Goal: Task Accomplishment & Management: Complete application form

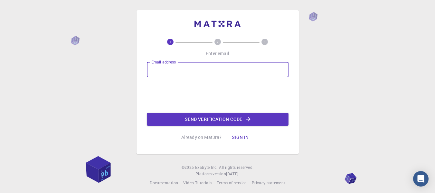
type input "alberto.navarrete@usach.cl"
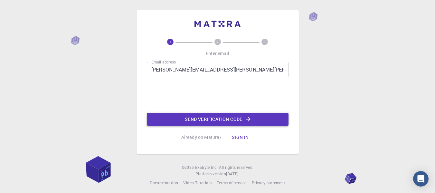
click at [194, 118] on button "Send verification code" at bounding box center [218, 119] width 142 height 13
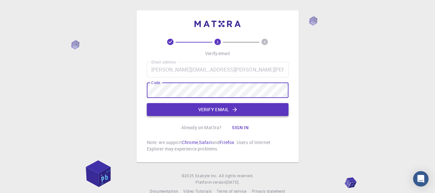
click at [221, 114] on button "Verify email" at bounding box center [218, 109] width 142 height 13
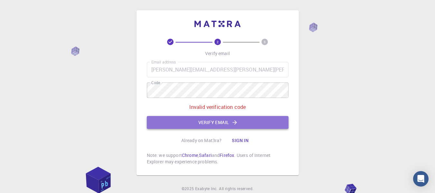
click at [196, 121] on button "Verify email" at bounding box center [218, 122] width 142 height 13
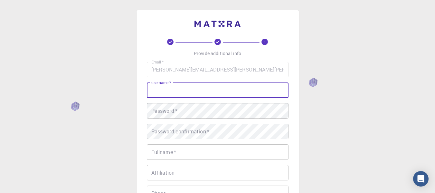
click at [188, 90] on input "username   *" at bounding box center [218, 89] width 142 height 15
type input "alberto.navarrete"
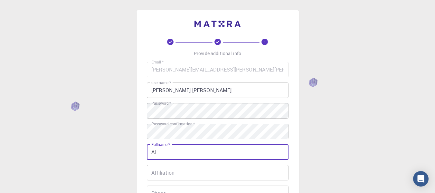
type input "[PERSON_NAME]"
type input "944360788"
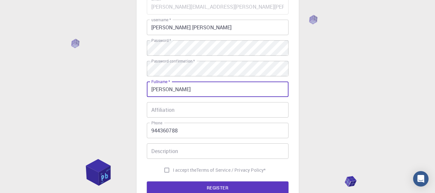
scroll to position [77, 0]
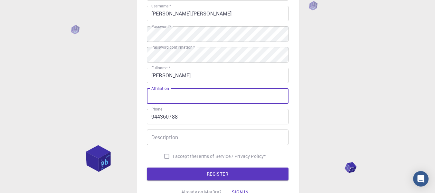
click at [217, 102] on input "Affiliation" at bounding box center [218, 95] width 142 height 15
type input "Universidad de Santiago de Chile"
click at [216, 134] on input "Description" at bounding box center [218, 136] width 142 height 15
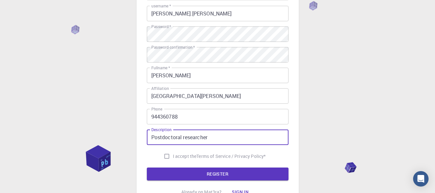
click at [200, 137] on input "Postdoctoral researcher" at bounding box center [218, 136] width 142 height 15
click at [162, 136] on input "Postdoctoral researcher" at bounding box center [218, 136] width 142 height 15
type input "Postdoctoral researcher"
click at [164, 155] on input "I accept the Terms of Service / Privacy Policy *" at bounding box center [167, 156] width 12 height 12
checkbox input "true"
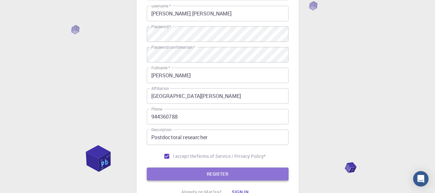
click at [186, 172] on button "REGISTER" at bounding box center [218, 173] width 142 height 13
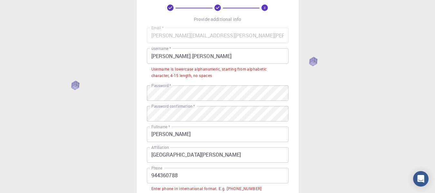
scroll to position [32, 0]
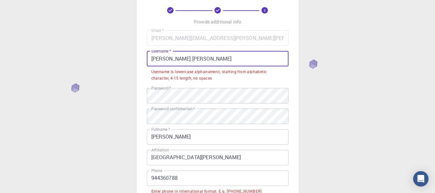
click at [169, 58] on input "alberto.navarrete" at bounding box center [218, 58] width 142 height 15
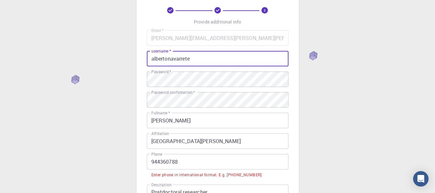
click at [199, 59] on input "albertonavarrete" at bounding box center [218, 58] width 142 height 15
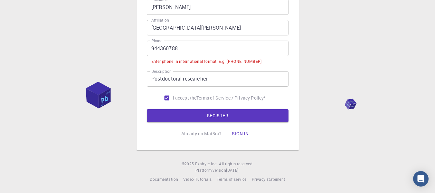
type input "albertonavarrete1987"
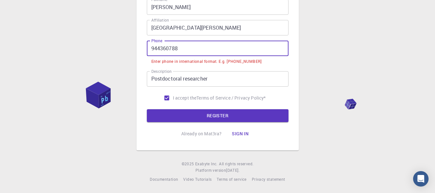
click at [151, 48] on input "944360788" at bounding box center [218, 48] width 142 height 15
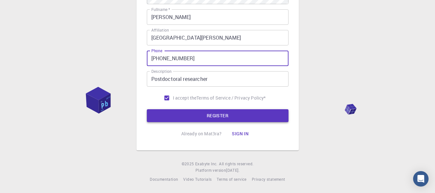
type input "+56944360788"
click at [195, 112] on button "REGISTER" at bounding box center [218, 115] width 142 height 13
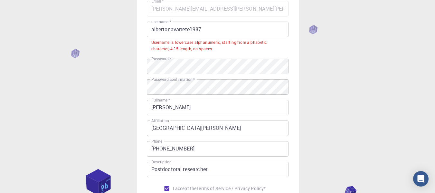
scroll to position [60, 0]
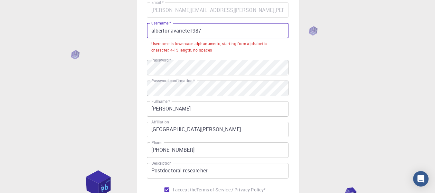
drag, startPoint x: 203, startPoint y: 30, endPoint x: 158, endPoint y: 33, distance: 45.5
click at [158, 33] on input "albertonavarrete1987" at bounding box center [218, 30] width 142 height 15
click at [209, 35] on input "albertonavarrete1987" at bounding box center [218, 30] width 142 height 15
drag, startPoint x: 201, startPoint y: 30, endPoint x: 150, endPoint y: 35, distance: 51.1
click at [150, 35] on input "albertonavarrete1987" at bounding box center [218, 30] width 142 height 15
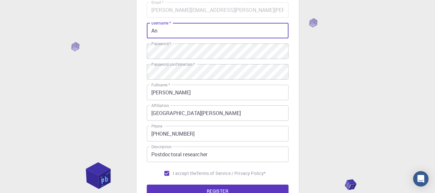
type input "A"
type input "a"
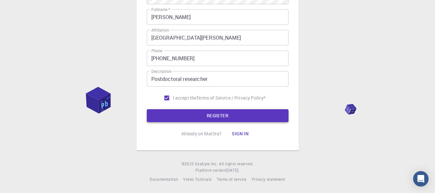
type input "navarrete1987"
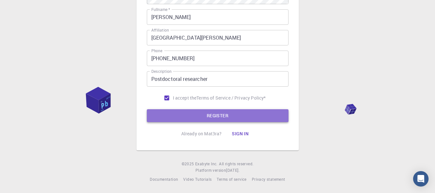
click at [256, 120] on button "REGISTER" at bounding box center [218, 115] width 142 height 13
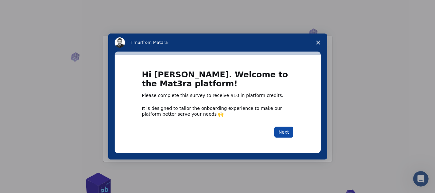
click at [279, 132] on button "Next" at bounding box center [283, 131] width 19 height 11
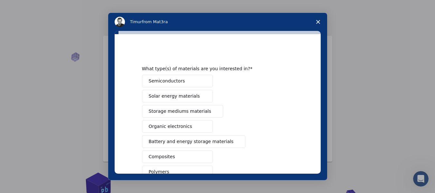
click at [200, 110] on span "Storage mediums materials" at bounding box center [180, 111] width 62 height 7
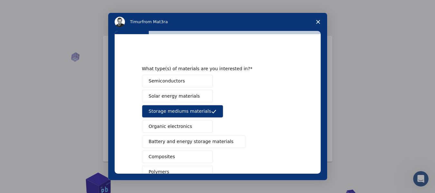
click at [213, 144] on span "Battery and energy storage materials" at bounding box center [191, 141] width 85 height 7
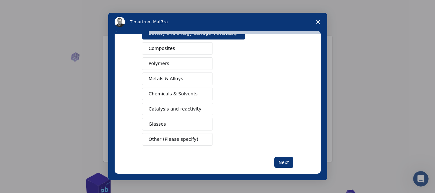
scroll to position [108, 0]
click at [195, 137] on button "Other (Please specify)" at bounding box center [177, 139] width 71 height 13
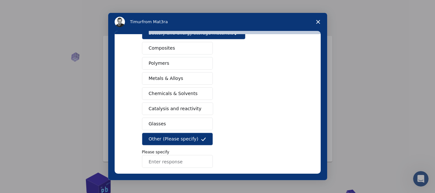
click at [191, 160] on input "Enter response" at bounding box center [177, 161] width 71 height 13
type input "Metal Organic"
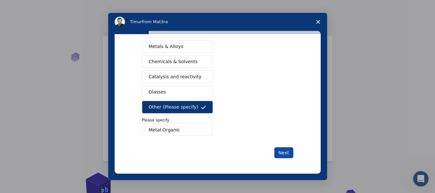
click at [283, 153] on button "Next" at bounding box center [283, 152] width 19 height 11
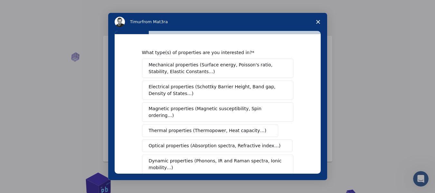
click at [263, 89] on span "Electrical properties (Schottky Barrier Height, Band gap, Density of States…)" at bounding box center [216, 90] width 134 height 14
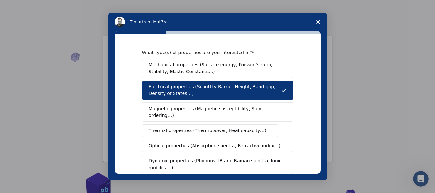
click at [244, 142] on span "Optical properties (Absorption spectra, Refractive index…)" at bounding box center [215, 145] width 132 height 7
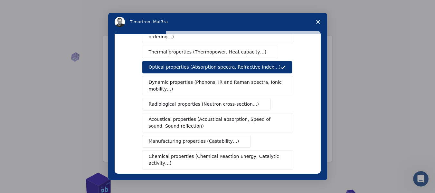
scroll to position [80, 0]
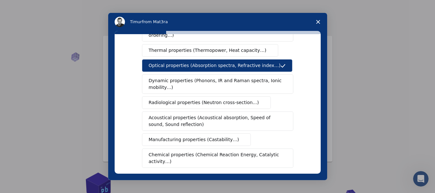
click at [257, 79] on span "Dynamic properties (Phonons, IR and Raman spectra, Ionic mobility…)" at bounding box center [216, 84] width 134 height 14
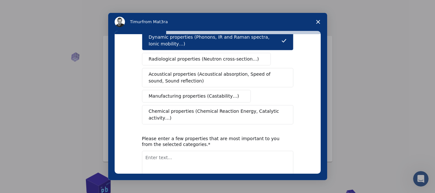
scroll to position [124, 0]
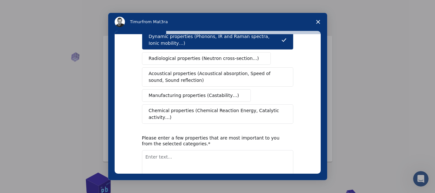
click at [267, 107] on span "Chemical properties (Chemical Reaction Energy, Catalytic activity…)" at bounding box center [215, 114] width 133 height 14
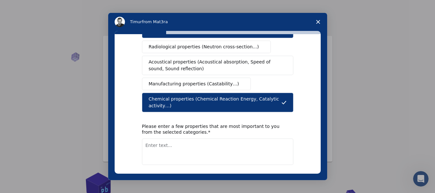
scroll to position [141, 0]
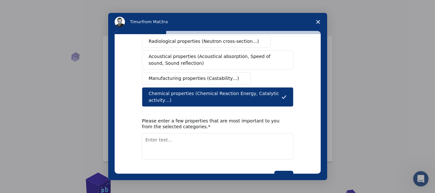
click at [218, 133] on textarea "Enter text..." at bounding box center [217, 146] width 151 height 26
type textarea "Electric properties, chemical properties"
click at [286, 171] on button "Next" at bounding box center [283, 176] width 19 height 11
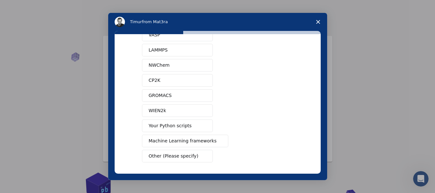
scroll to position [0, 0]
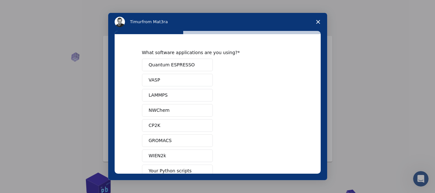
click at [173, 65] on span "Quantum ESPRESSO" at bounding box center [172, 64] width 46 height 7
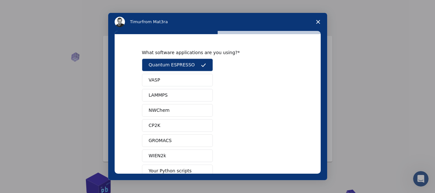
scroll to position [71, 0]
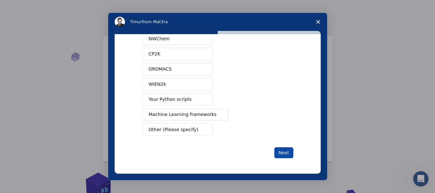
click at [281, 149] on button "Next" at bounding box center [283, 152] width 19 height 11
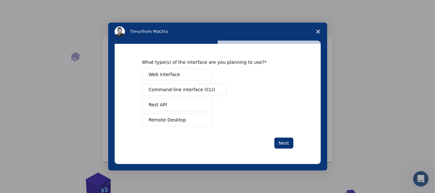
scroll to position [0, 0]
click at [200, 75] on button "Web interface" at bounding box center [177, 74] width 71 height 13
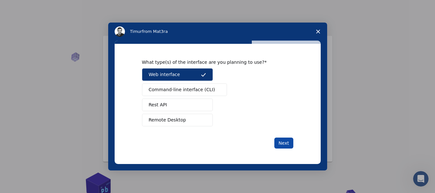
click at [289, 139] on button "Next" at bounding box center [283, 142] width 19 height 11
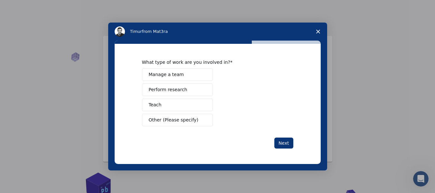
click at [189, 92] on button "Perform research" at bounding box center [177, 89] width 71 height 13
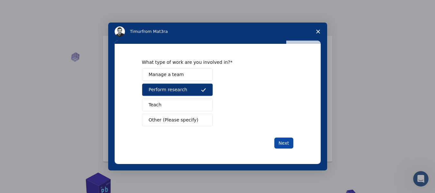
click at [282, 143] on button "Next" at bounding box center [283, 142] width 19 height 11
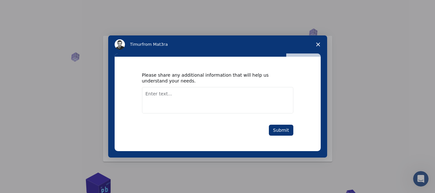
click at [210, 88] on textarea "Enter text..." at bounding box center [217, 100] width 151 height 26
click at [210, 92] on textarea "At first, I would like to optimize" at bounding box center [217, 100] width 151 height 26
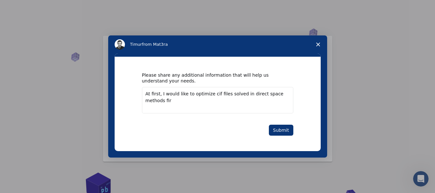
click at [149, 103] on textarea "At first, I would like to optimize cif files solved in direct space methods fir" at bounding box center [217, 100] width 151 height 26
click at [148, 97] on textarea "At first, I would like to optimize cif files solved in direct space methods fir" at bounding box center [217, 100] width 151 height 26
type textarea "At first, I would like to optimize cif files solved in direct space methods for…"
click at [282, 127] on button "Submit" at bounding box center [281, 130] width 24 height 11
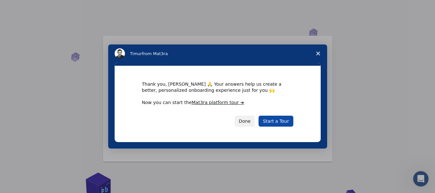
click at [278, 122] on link "Start a Tour" at bounding box center [275, 121] width 34 height 11
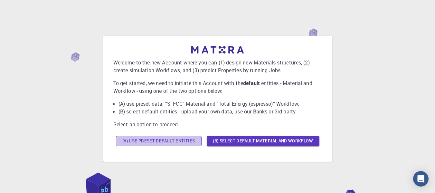
click at [163, 137] on button "(A) Use preset default entities" at bounding box center [159, 141] width 86 height 10
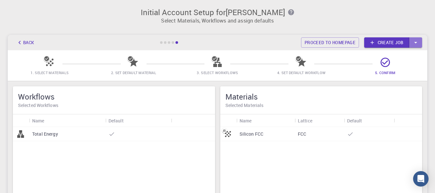
click at [417, 45] on icon "button" at bounding box center [415, 42] width 7 height 7
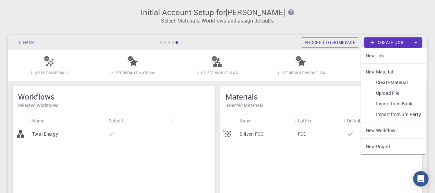
click at [387, 91] on link "Upload File" at bounding box center [392, 93] width 65 height 11
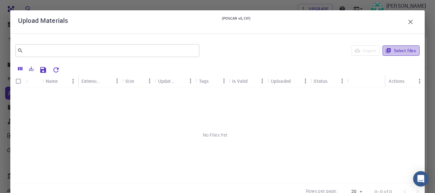
click at [392, 50] on button "Select files" at bounding box center [400, 50] width 37 height 10
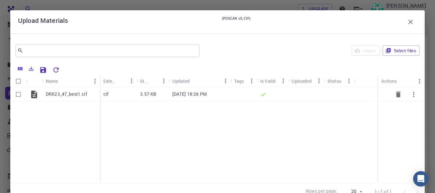
click at [410, 94] on icon "button" at bounding box center [414, 94] width 8 height 8
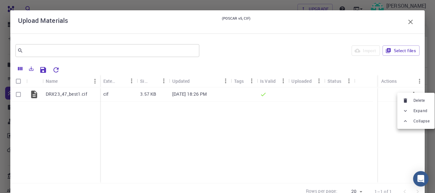
click at [375, 123] on div at bounding box center [217, 96] width 435 height 193
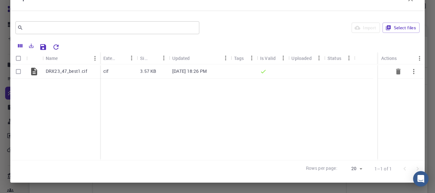
click at [181, 71] on p "[DATE] 18:26 PM" at bounding box center [189, 71] width 34 height 6
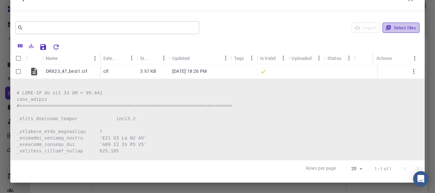
click at [394, 30] on button "Select files" at bounding box center [400, 28] width 37 height 10
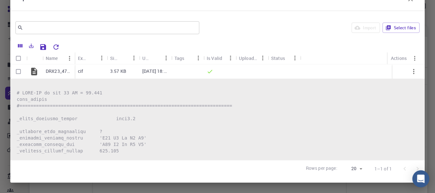
click at [422, 180] on icon "Open Intercom Messenger" at bounding box center [420, 178] width 7 height 8
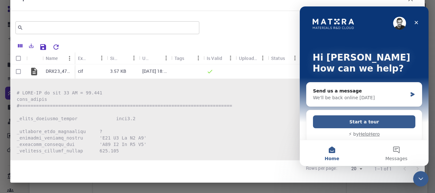
scroll to position [0, 0]
click at [414, 20] on icon "Close" at bounding box center [415, 22] width 5 height 5
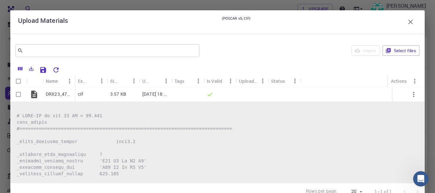
click at [406, 20] on icon "button" at bounding box center [410, 22] width 8 height 8
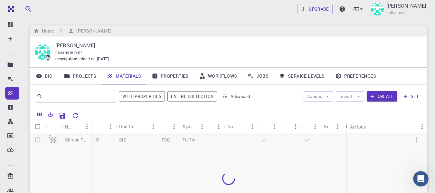
click at [406, 24] on div "Upgrade Alberto Navarrete Villegas Individual Home Alberto Navarrete Villegas A…" at bounding box center [228, 148] width 413 height 296
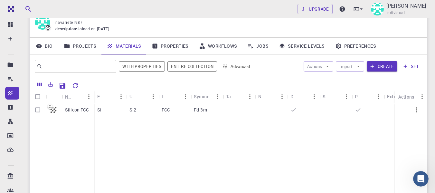
scroll to position [29, 0]
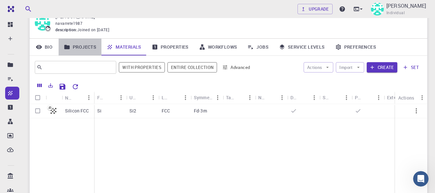
click at [85, 47] on link "Projects" at bounding box center [80, 47] width 43 height 17
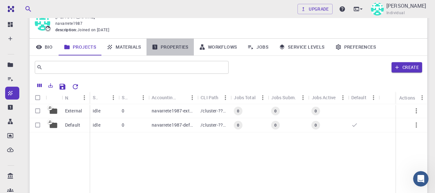
click at [163, 48] on link "Properties" at bounding box center [169, 47] width 47 height 17
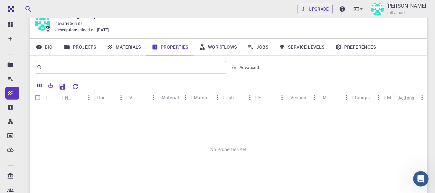
click at [45, 48] on link "Bio" at bounding box center [44, 47] width 29 height 17
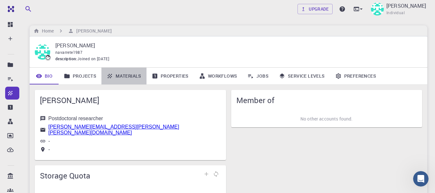
click at [119, 78] on link "Materials" at bounding box center [123, 76] width 45 height 17
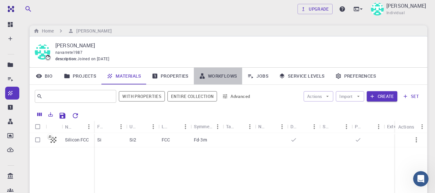
click at [226, 76] on link "Workflows" at bounding box center [218, 76] width 49 height 17
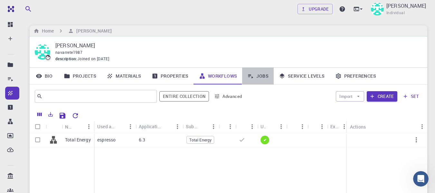
click at [258, 78] on link "Jobs" at bounding box center [258, 76] width 32 height 17
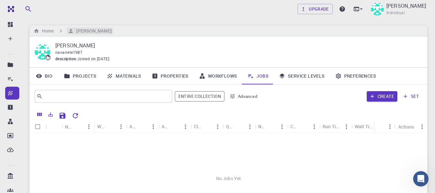
click at [88, 29] on h6 "[PERSON_NAME]" at bounding box center [93, 30] width 38 height 7
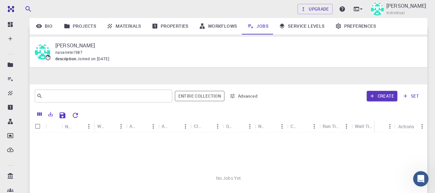
scroll to position [85, 0]
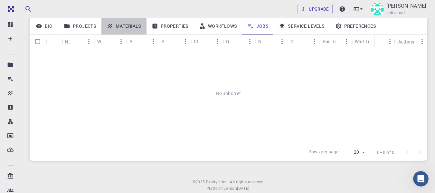
click at [119, 26] on link "Materials" at bounding box center [123, 26] width 45 height 17
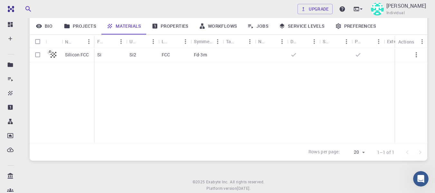
click at [166, 28] on link "Properties" at bounding box center [169, 26] width 47 height 17
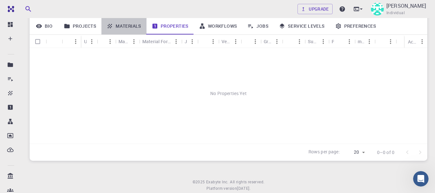
click at [126, 23] on link "Materials" at bounding box center [123, 26] width 45 height 17
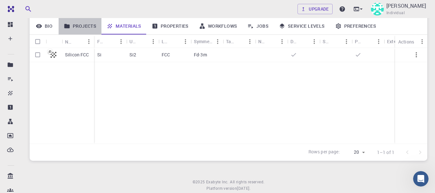
click at [77, 23] on link "Projects" at bounding box center [80, 26] width 43 height 17
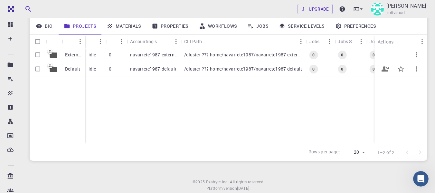
click at [75, 71] on p "Default" at bounding box center [72, 69] width 15 height 6
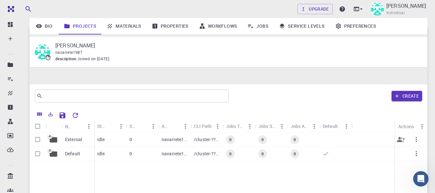
click at [72, 136] on p "External" at bounding box center [73, 139] width 17 height 6
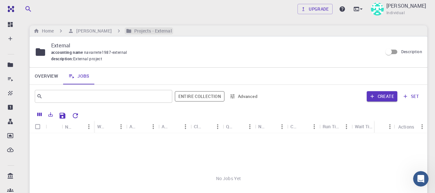
click at [158, 33] on h6 "Projects - External" at bounding box center [152, 30] width 40 height 7
click at [99, 31] on h6 "[PERSON_NAME]" at bounding box center [93, 30] width 38 height 7
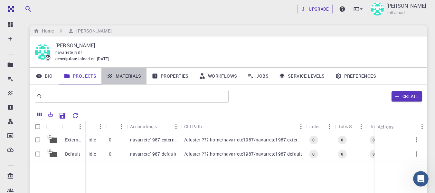
click at [125, 80] on link "Materials" at bounding box center [123, 76] width 45 height 17
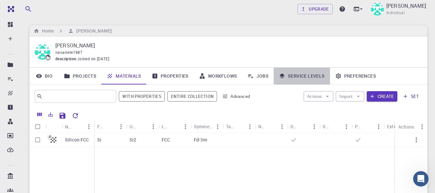
click at [301, 76] on link "Service Levels" at bounding box center [302, 76] width 56 height 17
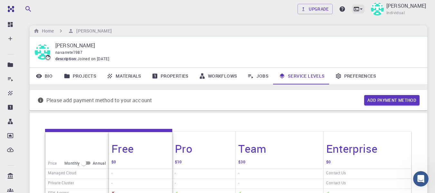
click at [358, 11] on icon at bounding box center [361, 9] width 6 height 6
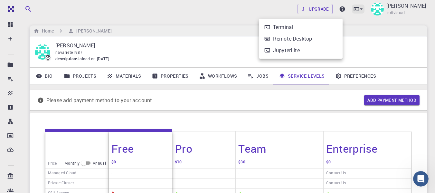
click at [336, 11] on div at bounding box center [217, 96] width 435 height 193
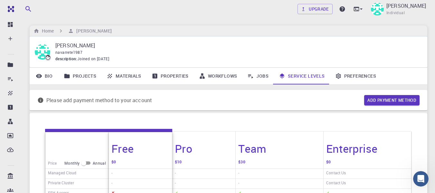
click at [139, 75] on link "Materials" at bounding box center [123, 76] width 45 height 17
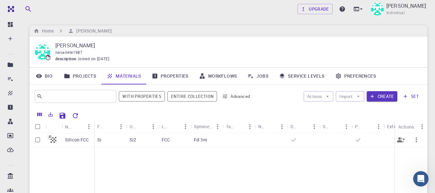
click at [119, 141] on div "Si" at bounding box center [110, 140] width 32 height 14
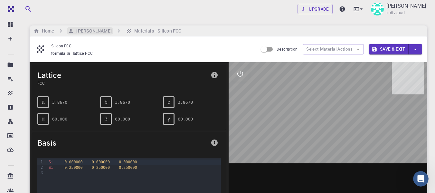
click at [86, 31] on h6 "[PERSON_NAME]" at bounding box center [93, 30] width 38 height 7
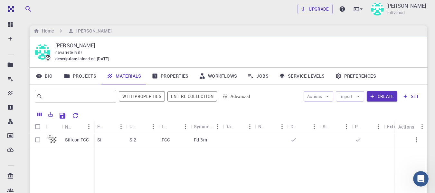
click at [92, 77] on link "Projects" at bounding box center [80, 76] width 43 height 17
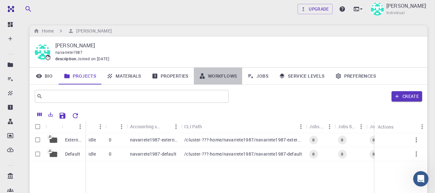
click at [234, 77] on link "Workflows" at bounding box center [218, 76] width 49 height 17
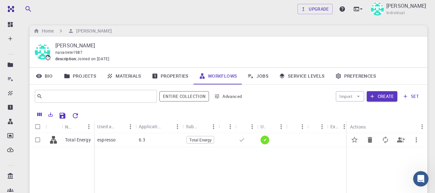
click at [178, 142] on div "6.3" at bounding box center [158, 140] width 47 height 14
click at [178, 142] on div "Upgrade Alberto Navarrete Villegas Individual Home Alberto Navarrete Villegas A…" at bounding box center [228, 148] width 413 height 296
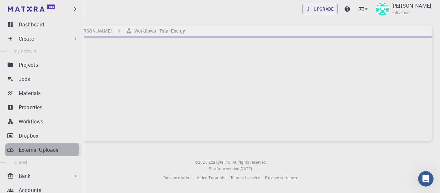
click at [40, 149] on p "External Uploads" at bounding box center [39, 150] width 40 height 8
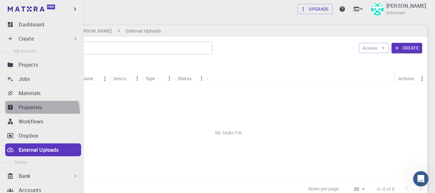
drag, startPoint x: 34, startPoint y: 113, endPoint x: 39, endPoint y: 107, distance: 6.9
click at [34, 113] on link "Properties" at bounding box center [43, 107] width 76 height 13
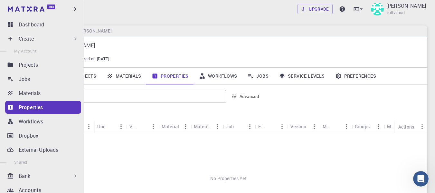
click at [39, 107] on p "Properties" at bounding box center [31, 107] width 24 height 8
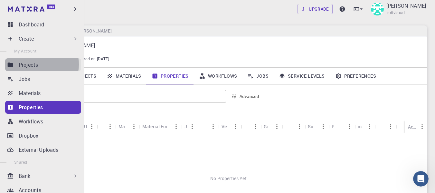
click at [39, 64] on div "Projects" at bounding box center [50, 65] width 62 height 8
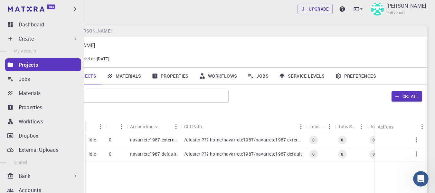
click at [35, 34] on div "Create" at bounding box center [43, 38] width 76 height 13
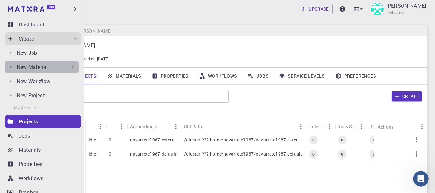
click at [43, 70] on p "New Material" at bounding box center [32, 67] width 31 height 8
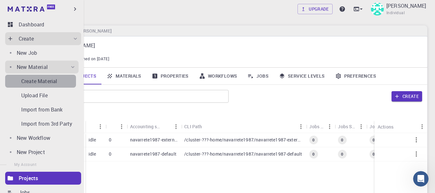
click at [47, 84] on p "Create Material" at bounding box center [39, 81] width 36 height 8
click at [47, 84] on body "Free Dashboard Create New Job New Material Create Material Upload File Import f…" at bounding box center [217, 148] width 435 height 296
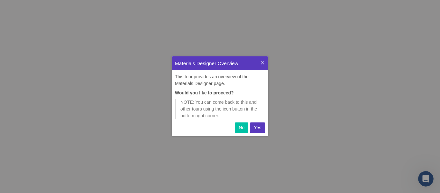
scroll to position [75, 92]
click at [264, 60] on icon at bounding box center [262, 62] width 5 height 5
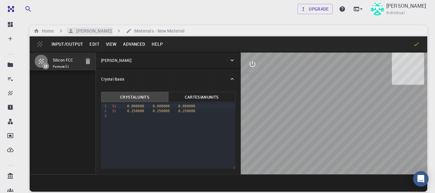
click at [104, 32] on h6 "[PERSON_NAME]" at bounding box center [93, 30] width 38 height 7
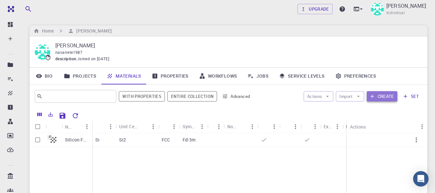
click at [378, 96] on button "Create" at bounding box center [382, 96] width 31 height 10
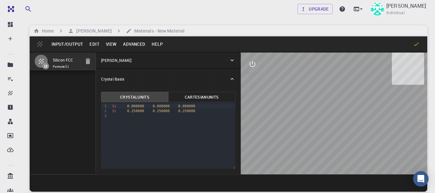
click at [434, 73] on div "Upgrade [PERSON_NAME] Individual Home [PERSON_NAME] Materials - New Material In…" at bounding box center [228, 121] width 413 height 242
click at [431, 57] on div "Upgrade [PERSON_NAME] Individual Home [PERSON_NAME] Materials - New Material In…" at bounding box center [228, 121] width 413 height 242
click at [96, 28] on h6 "[PERSON_NAME]" at bounding box center [93, 30] width 38 height 7
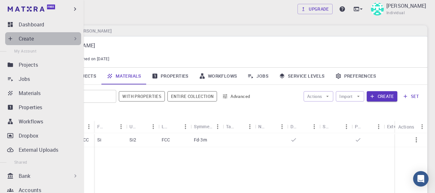
click at [54, 38] on div "Create" at bounding box center [49, 39] width 60 height 8
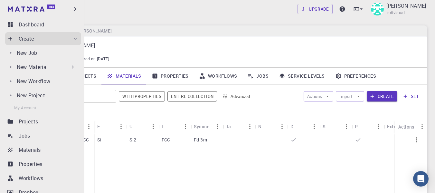
click at [44, 65] on p "New Material" at bounding box center [32, 67] width 31 height 8
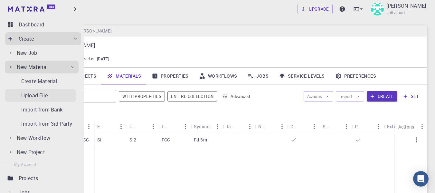
click at [44, 93] on p "Upload File" at bounding box center [34, 95] width 26 height 8
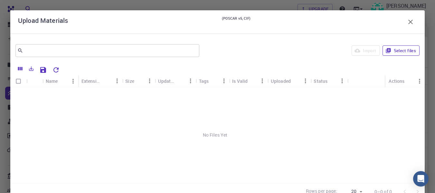
click at [393, 46] on button "Select files" at bounding box center [400, 50] width 37 height 10
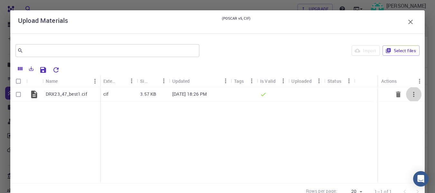
click at [412, 93] on icon "button" at bounding box center [414, 94] width 8 height 8
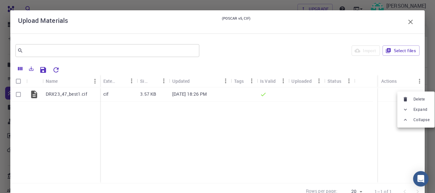
click at [361, 112] on div at bounding box center [217, 96] width 435 height 193
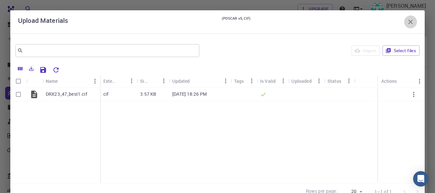
click at [408, 20] on icon "button" at bounding box center [410, 22] width 5 height 5
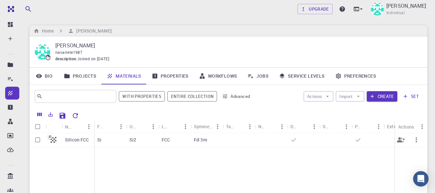
click at [142, 140] on div "Si2" at bounding box center [142, 140] width 32 height 14
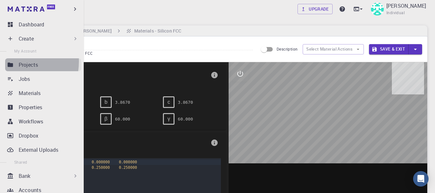
click at [9, 61] on icon at bounding box center [10, 64] width 6 height 6
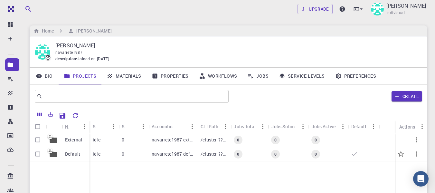
click at [118, 151] on div "idle" at bounding box center [103, 154] width 29 height 14
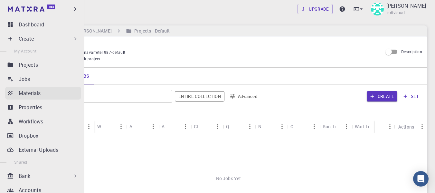
click at [27, 92] on p "Materials" at bounding box center [30, 93] width 22 height 8
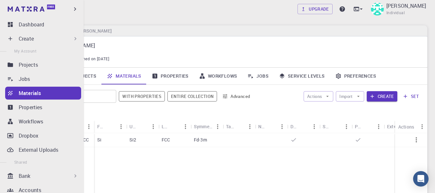
click at [20, 37] on p "Create" at bounding box center [26, 39] width 15 height 8
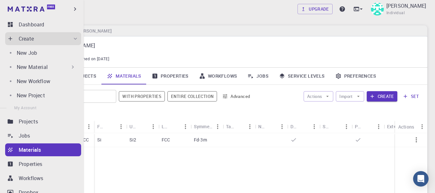
click at [55, 64] on div "New Material" at bounding box center [46, 67] width 59 height 8
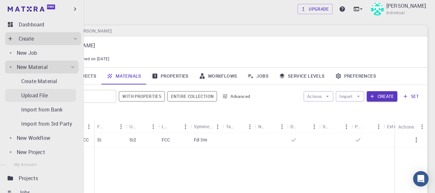
click at [55, 95] on div "Upload File" at bounding box center [48, 95] width 55 height 8
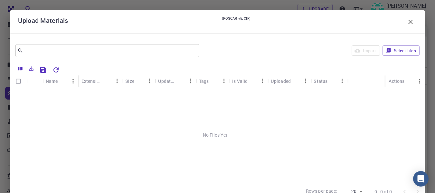
click at [408, 18] on icon "button" at bounding box center [410, 22] width 8 height 8
click at [405, 22] on div "Upgrade [PERSON_NAME] Individual Home [PERSON_NAME] [PERSON_NAME] navarrete1987…" at bounding box center [228, 148] width 413 height 296
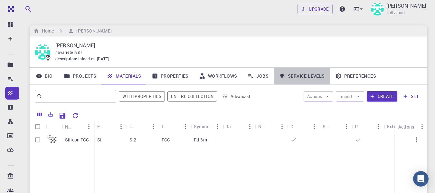
click at [312, 77] on link "Service Levels" at bounding box center [302, 76] width 56 height 17
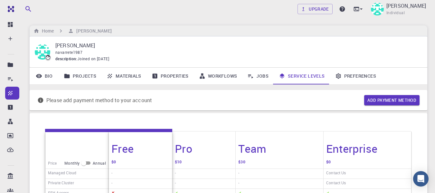
click at [233, 79] on link "Workflows" at bounding box center [218, 76] width 49 height 17
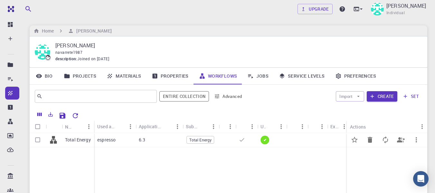
click at [286, 139] on div at bounding box center [296, 140] width 21 height 14
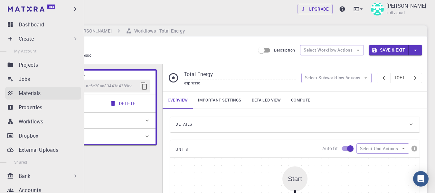
click at [33, 95] on p "Materials" at bounding box center [30, 93] width 22 height 8
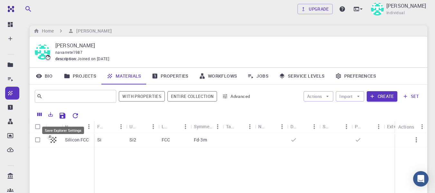
click at [64, 116] on icon "Save Explorer Settings" at bounding box center [63, 116] width 6 height 6
click at [380, 97] on button "Create" at bounding box center [382, 96] width 31 height 10
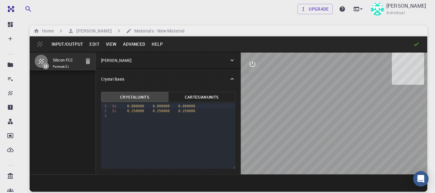
click at [74, 43] on button "Input/Output" at bounding box center [67, 44] width 38 height 10
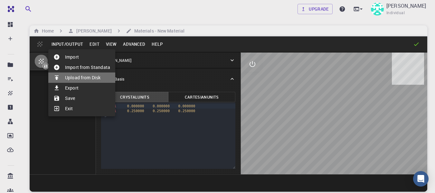
click at [81, 79] on li "Upload from Disk" at bounding box center [81, 77] width 67 height 10
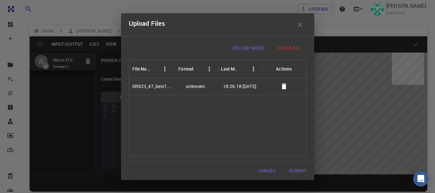
click at [292, 169] on button "Submit" at bounding box center [297, 170] width 28 height 13
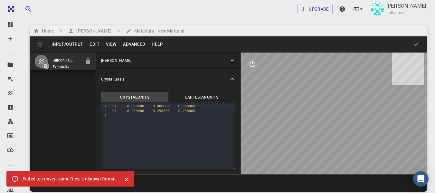
click at [409, 23] on div "Upgrade [PERSON_NAME] Individual Home [PERSON_NAME] Materials - New Material In…" at bounding box center [228, 121] width 413 height 242
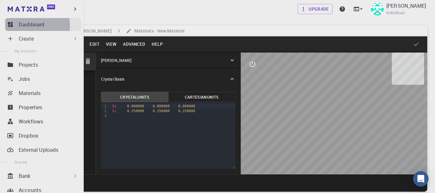
click at [12, 26] on icon at bounding box center [10, 24] width 5 height 5
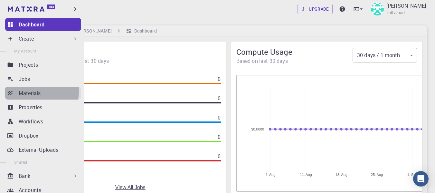
click at [27, 91] on p "Materials" at bounding box center [30, 93] width 22 height 8
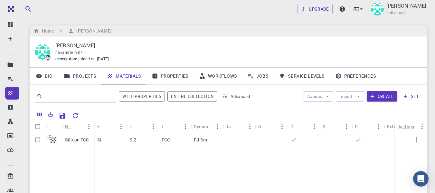
click at [215, 23] on div "Upgrade [PERSON_NAME] Individual Home [PERSON_NAME] [PERSON_NAME] navarrete1987…" at bounding box center [228, 148] width 413 height 296
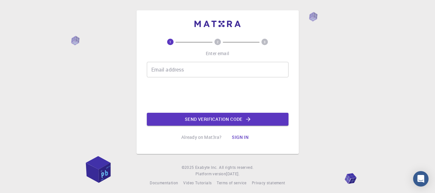
click at [197, 64] on input "Email address" at bounding box center [218, 69] width 142 height 15
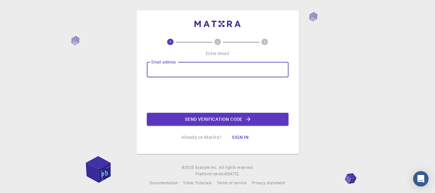
type input "[PERSON_NAME][EMAIL_ADDRESS][PERSON_NAME][PERSON_NAME][DOMAIN_NAME]"
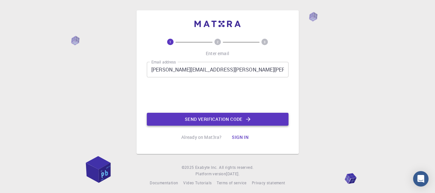
click at [197, 120] on button "Send verification code" at bounding box center [218, 119] width 142 height 13
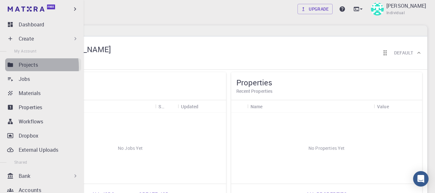
click at [17, 67] on link "Projects" at bounding box center [43, 64] width 76 height 13
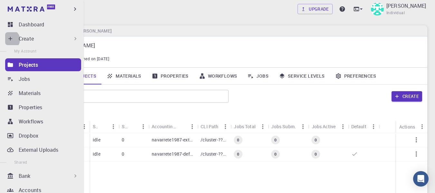
click at [9, 40] on icon at bounding box center [10, 38] width 6 height 6
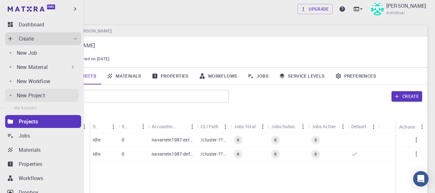
click at [42, 95] on p "New Project" at bounding box center [31, 95] width 28 height 8
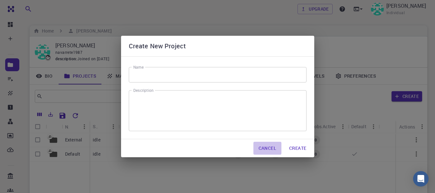
click at [265, 147] on button "Cancel" at bounding box center [267, 148] width 28 height 13
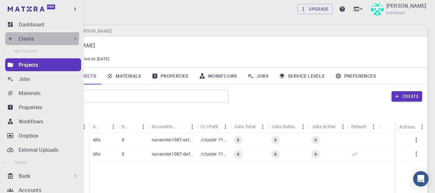
click at [32, 36] on p "Create" at bounding box center [26, 39] width 15 height 8
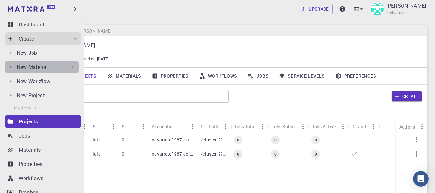
click at [49, 69] on div "New Material" at bounding box center [46, 67] width 59 height 8
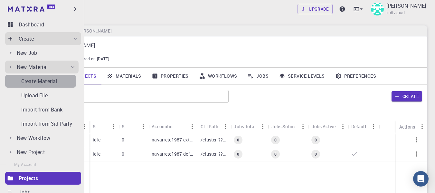
click at [48, 82] on p "Create Material" at bounding box center [39, 81] width 36 height 8
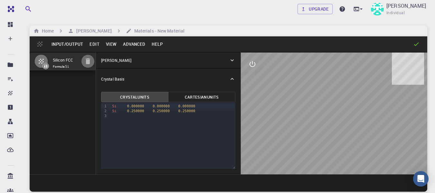
click at [89, 60] on icon "button" at bounding box center [88, 61] width 8 height 8
click at [70, 45] on button "Input/Output" at bounding box center [67, 44] width 38 height 10
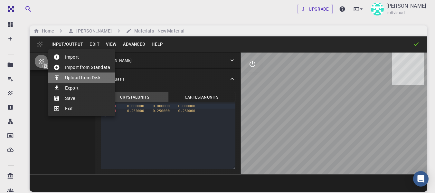
click at [80, 76] on li "Upload from Disk" at bounding box center [81, 77] width 67 height 10
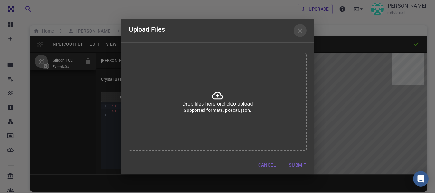
click at [301, 29] on icon "button" at bounding box center [300, 31] width 8 height 8
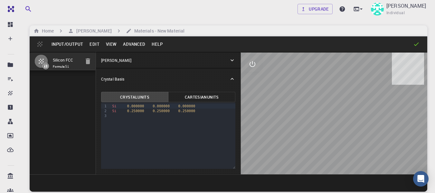
click at [71, 43] on button "Input/Output" at bounding box center [67, 44] width 38 height 10
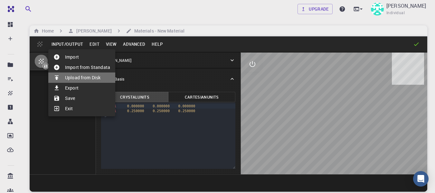
click at [78, 75] on li "Upload from Disk" at bounding box center [81, 77] width 67 height 10
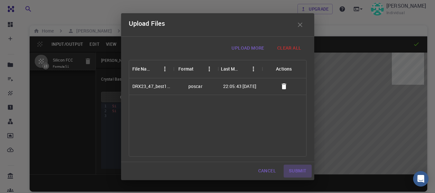
click at [291, 167] on button "Submit" at bounding box center [297, 170] width 28 height 13
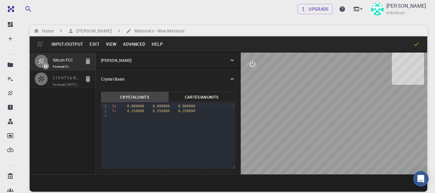
click at [65, 87] on code "CoH7C13N2O6" at bounding box center [76, 84] width 22 height 4
type input "TRI"
type input "10.0997896194"
type input "7.0986099243"
type input "19.341630935635685"
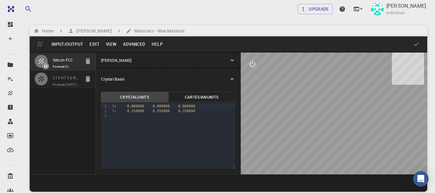
type input "90"
type input "106.07299804680764"
type input "90"
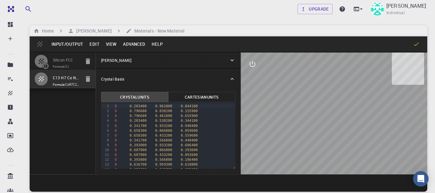
drag, startPoint x: 263, startPoint y: 107, endPoint x: 288, endPoint y: 104, distance: 25.6
click at [288, 104] on div at bounding box center [334, 113] width 186 height 122
drag, startPoint x: 288, startPoint y: 104, endPoint x: 307, endPoint y: 108, distance: 18.8
click at [307, 108] on div at bounding box center [334, 113] width 186 height 122
drag, startPoint x: 326, startPoint y: 101, endPoint x: 361, endPoint y: 98, distance: 34.5
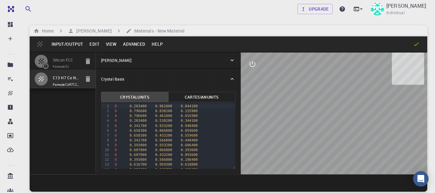
click at [361, 98] on div at bounding box center [334, 113] width 186 height 122
click at [255, 66] on icon "interactive" at bounding box center [252, 64] width 6 height 6
click at [208, 71] on div "Crystal Basis" at bounding box center [168, 79] width 144 height 21
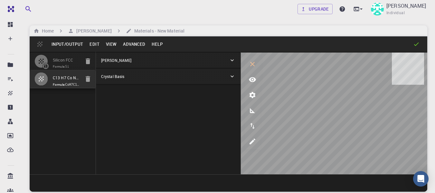
click at [92, 43] on button "Edit" at bounding box center [94, 44] width 16 height 10
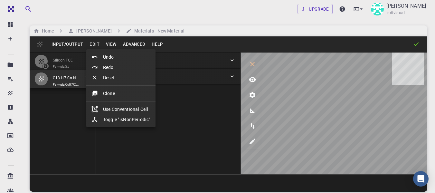
click at [107, 111] on li "Use Conventional Cell" at bounding box center [120, 109] width 69 height 10
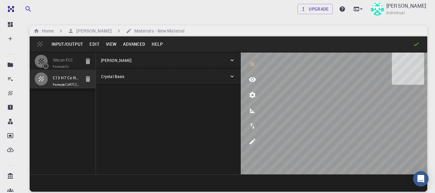
type input "C13 H7 Co N2 O6"
click at [121, 81] on div "Crystal Basis" at bounding box center [168, 76] width 144 height 15
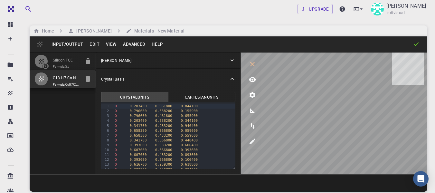
click at [121, 60] on p "[PERSON_NAME]" at bounding box center [116, 60] width 30 height 6
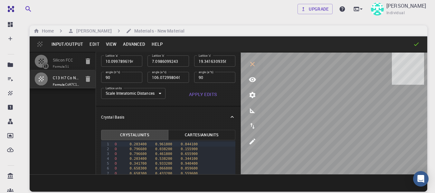
scroll to position [23, 0]
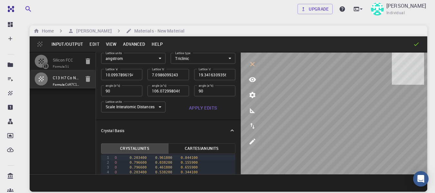
click at [91, 88] on li "C13 H7 Co N2 O6 Formula: CoH7C13N2O6" at bounding box center [63, 79] width 66 height 18
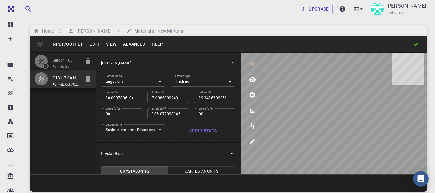
click at [94, 46] on button "Edit" at bounding box center [94, 44] width 16 height 10
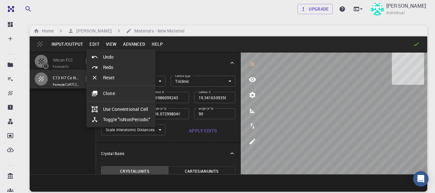
click at [94, 46] on div at bounding box center [217, 96] width 435 height 193
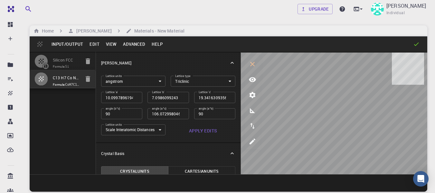
click at [87, 45] on button "Edit" at bounding box center [94, 44] width 16 height 10
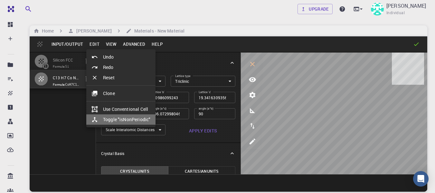
click at [116, 118] on li "Toggle "isNonPeriodic"" at bounding box center [120, 119] width 69 height 10
type input "CUB"
type input "42.884651574"
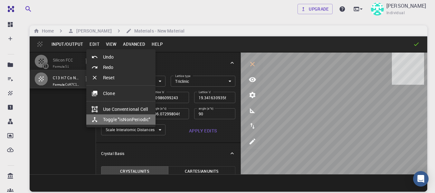
type input "90"
type input "C13 H7 Co N2 O6"
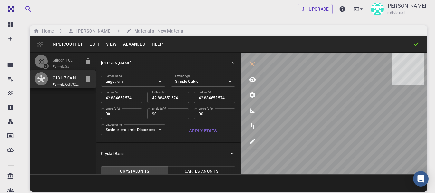
click at [93, 43] on button "Edit" at bounding box center [94, 44] width 16 height 10
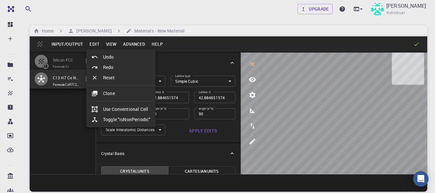
click at [115, 108] on li "Use Conventional Cell" at bounding box center [120, 109] width 69 height 10
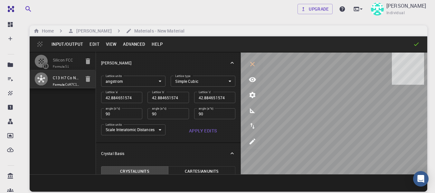
click at [92, 40] on button "Edit" at bounding box center [94, 44] width 16 height 10
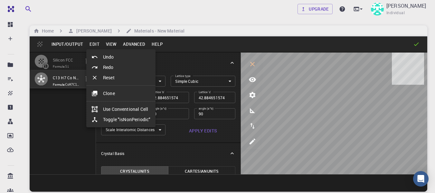
click at [109, 54] on li "Undo" at bounding box center [120, 57] width 69 height 10
type input "TRI"
type input "10.0997896194"
type input "7.0986099243"
type input "19.341630935635685"
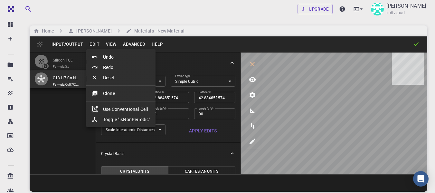
type input "106.07299804680764"
type input "C13 H7 Co N2 O6"
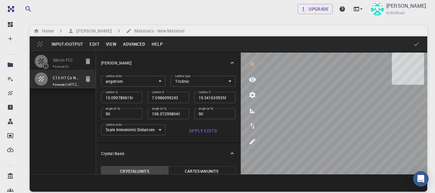
click at [93, 44] on button "Edit" at bounding box center [94, 44] width 16 height 10
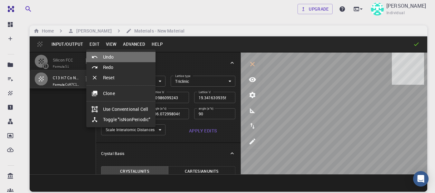
click at [104, 59] on li "Undo" at bounding box center [120, 57] width 69 height 10
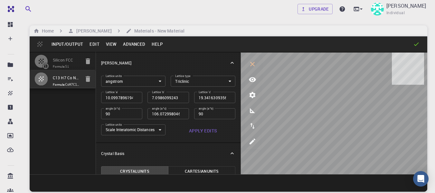
click at [92, 46] on button "Edit" at bounding box center [94, 44] width 16 height 10
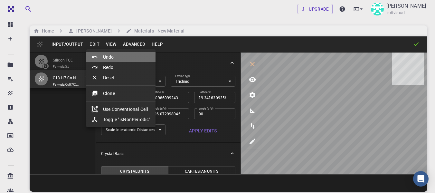
click at [101, 56] on div at bounding box center [97, 57] width 12 height 6
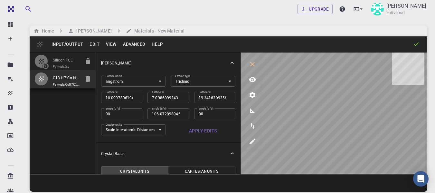
click at [101, 56] on li "Undo" at bounding box center [112, 54] width 52 height 6
click at [95, 44] on button "Edit" at bounding box center [94, 44] width 16 height 10
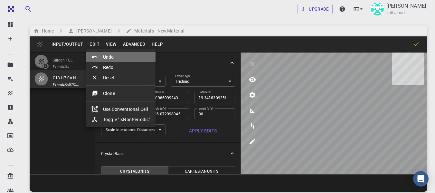
click at [107, 59] on li "Undo" at bounding box center [120, 57] width 69 height 10
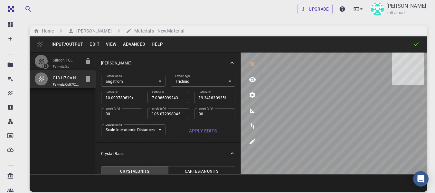
scroll to position [74, 0]
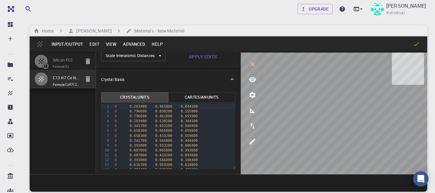
click at [130, 44] on button "Advanced" at bounding box center [134, 44] width 29 height 10
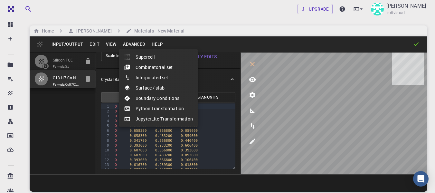
click at [111, 42] on div at bounding box center [217, 96] width 435 height 193
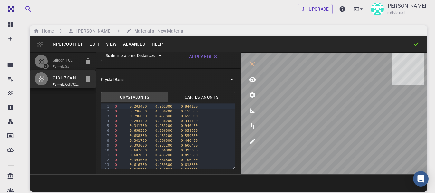
click at [110, 43] on button "View" at bounding box center [111, 44] width 17 height 10
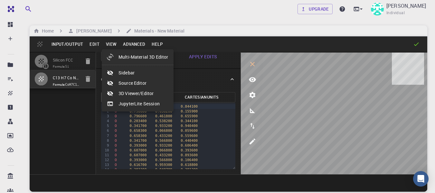
click at [90, 42] on div at bounding box center [217, 96] width 435 height 193
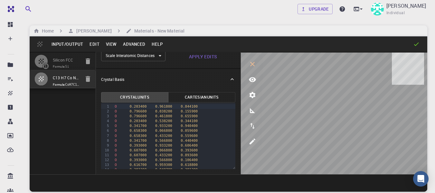
click at [90, 42] on button "Edit" at bounding box center [94, 44] width 16 height 10
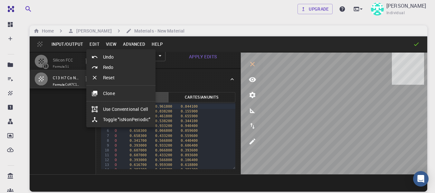
click at [184, 74] on div at bounding box center [217, 96] width 435 height 193
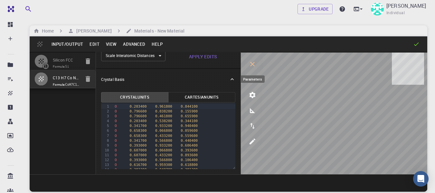
click at [254, 95] on icon "parameters" at bounding box center [252, 95] width 6 height 6
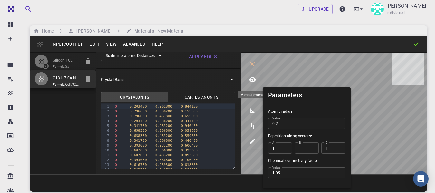
click at [255, 110] on icon "measurements" at bounding box center [252, 111] width 8 height 8
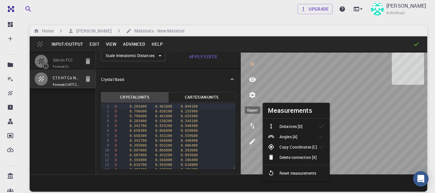
click at [250, 128] on icon "export" at bounding box center [252, 126] width 8 height 8
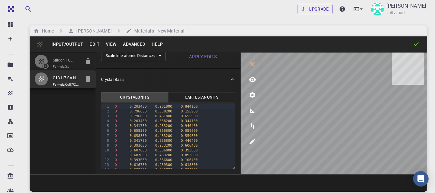
click at [418, 46] on icon at bounding box center [416, 44] width 6 height 6
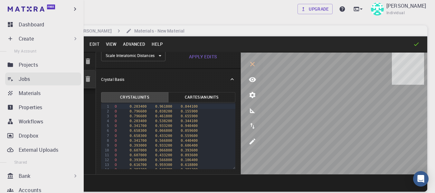
click at [12, 77] on icon at bounding box center [10, 79] width 6 height 6
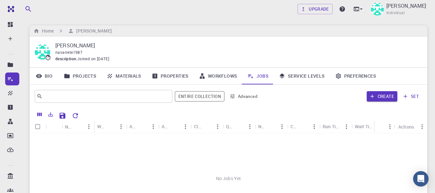
click at [250, 96] on button "Advanced" at bounding box center [243, 96] width 33 height 10
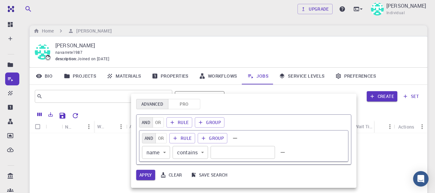
click at [368, 151] on div at bounding box center [217, 96] width 435 height 193
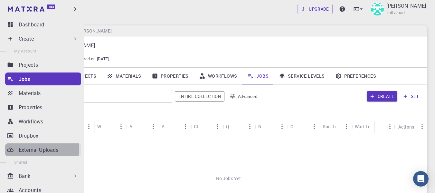
click at [32, 148] on p "External Uploads" at bounding box center [39, 150] width 40 height 8
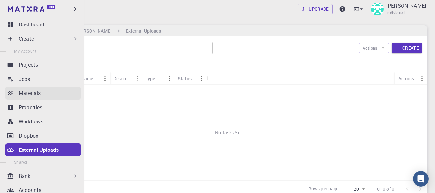
click at [32, 95] on p "Materials" at bounding box center [30, 93] width 22 height 8
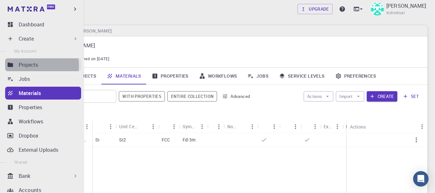
click at [14, 66] on link "Projects" at bounding box center [43, 64] width 76 height 13
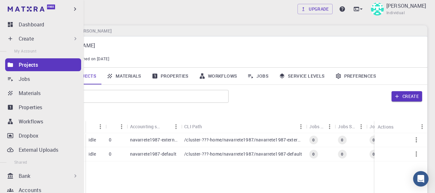
click at [14, 34] on div "Create" at bounding box center [43, 38] width 76 height 13
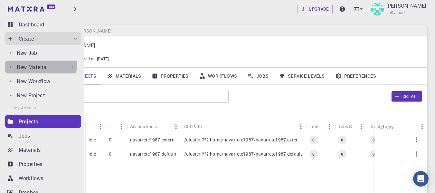
click at [33, 62] on div "New Material" at bounding box center [41, 66] width 73 height 13
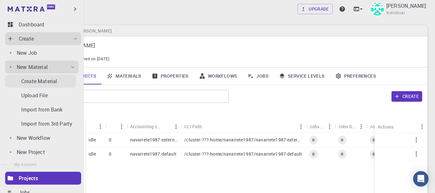
click at [47, 85] on link "Create Material" at bounding box center [40, 81] width 71 height 13
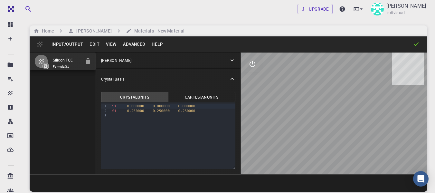
click at [72, 45] on button "Input/Output" at bounding box center [67, 44] width 38 height 10
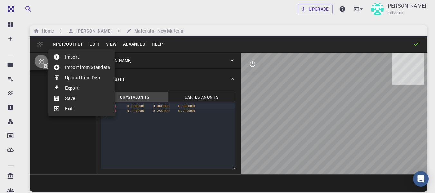
click at [39, 44] on div at bounding box center [217, 96] width 435 height 193
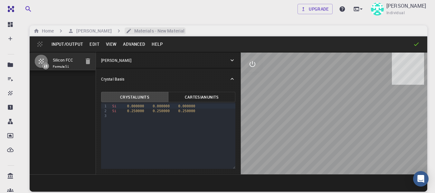
click at [175, 29] on h6 "Materials - New Material" at bounding box center [158, 30] width 53 height 7
click at [107, 31] on h6 "[PERSON_NAME]" at bounding box center [93, 30] width 38 height 7
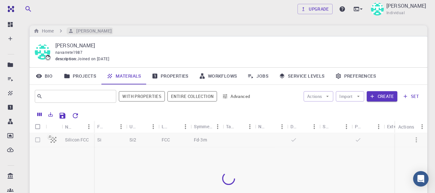
click at [107, 31] on h6 "[PERSON_NAME]" at bounding box center [93, 30] width 38 height 7
click at [92, 155] on div "Silicon FCC" at bounding box center [62, 181] width 64 height 96
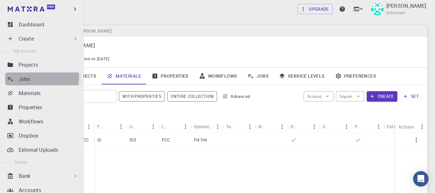
click at [14, 76] on link "Jobs" at bounding box center [43, 78] width 76 height 13
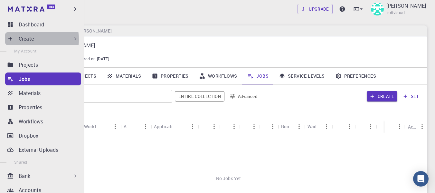
click at [29, 39] on p "Create" at bounding box center [26, 39] width 15 height 8
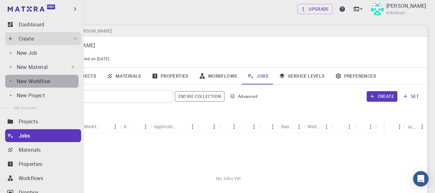
click at [48, 81] on p "New Workflow" at bounding box center [33, 81] width 33 height 8
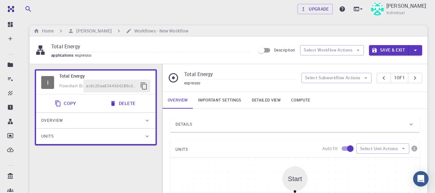
click at [79, 123] on div "Overview" at bounding box center [92, 120] width 103 height 10
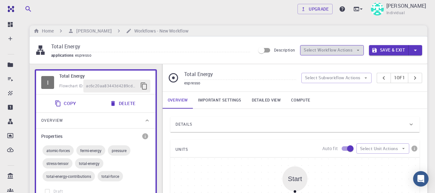
click at [355, 51] on icon "button" at bounding box center [358, 50] width 6 height 6
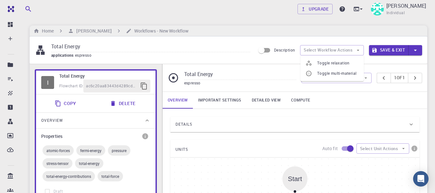
click at [355, 64] on span "Toggle relaxation" at bounding box center [338, 63] width 42 height 6
type input "Variable-cell Relaxation"
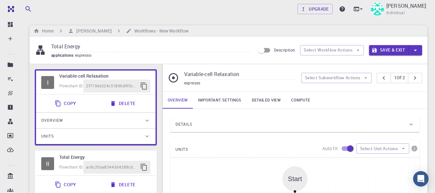
click at [402, 51] on button "Save & Exit" at bounding box center [389, 50] width 40 height 10
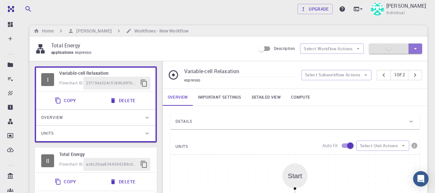
click at [416, 49] on icon "button" at bounding box center [414, 49] width 3 height 2
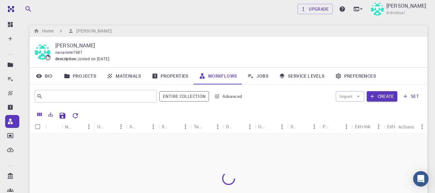
click at [217, 46] on p "[PERSON_NAME]" at bounding box center [235, 46] width 361 height 8
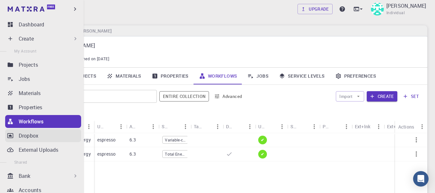
click at [11, 136] on icon at bounding box center [10, 135] width 6 height 5
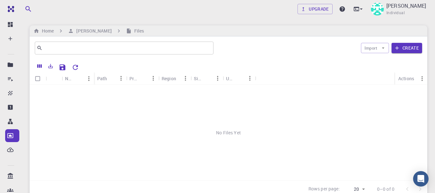
click at [158, 167] on div "No Files Yet" at bounding box center [228, 133] width 397 height 96
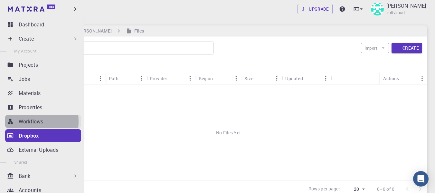
click at [7, 121] on icon at bounding box center [10, 121] width 6 height 6
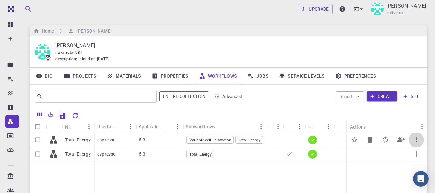
click at [417, 137] on icon "button" at bounding box center [416, 140] width 8 height 8
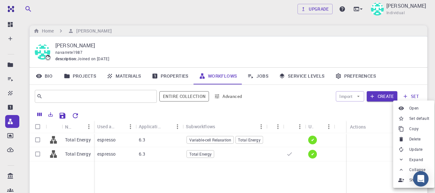
click at [362, 157] on div at bounding box center [217, 96] width 435 height 193
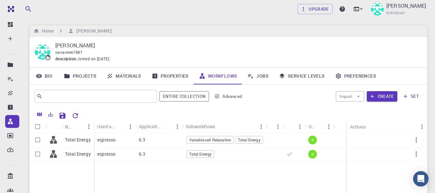
click at [75, 77] on link "Projects" at bounding box center [80, 76] width 43 height 17
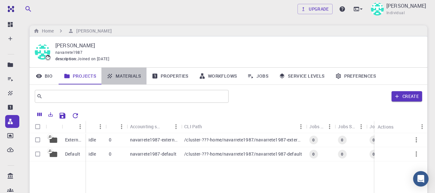
click at [133, 76] on link "Materials" at bounding box center [123, 76] width 45 height 17
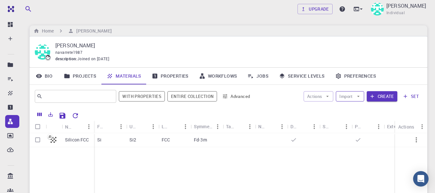
click at [350, 100] on button "Import" at bounding box center [350, 96] width 28 height 10
click at [354, 110] on span "Upload File" at bounding box center [373, 109] width 41 height 6
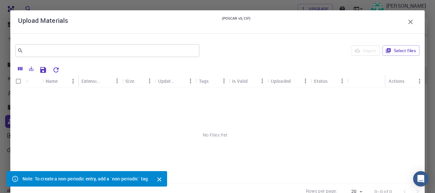
scroll to position [85, 0]
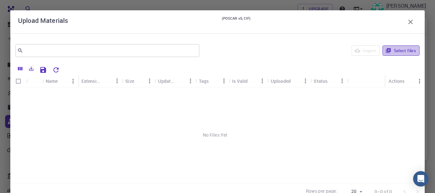
click at [400, 52] on button "Select files" at bounding box center [400, 50] width 37 height 10
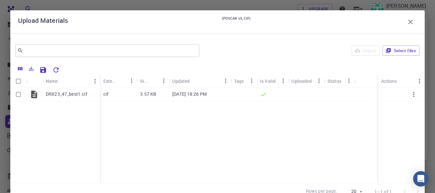
click at [406, 23] on icon "button" at bounding box center [410, 22] width 8 height 8
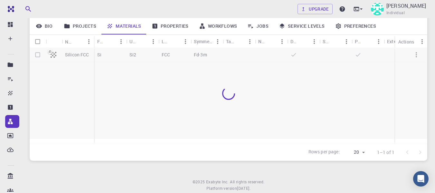
scroll to position [84, 0]
click at [190, 56] on div "FCC" at bounding box center [174, 55] width 32 height 14
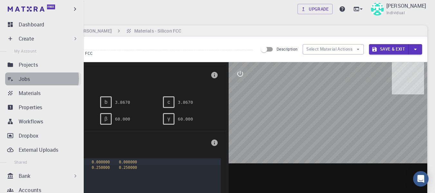
click at [32, 79] on div "Jobs" at bounding box center [50, 79] width 62 height 8
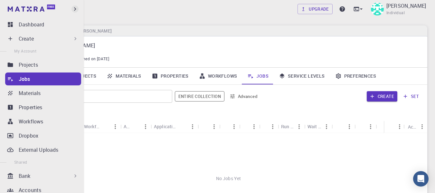
click at [78, 8] on icon "button" at bounding box center [74, 8] width 7 height 7
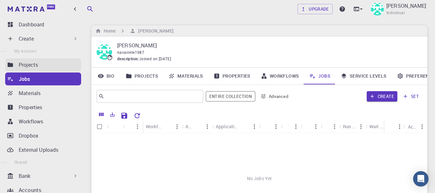
click at [38, 65] on p "Projects" at bounding box center [28, 65] width 19 height 8
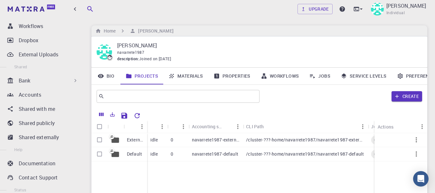
scroll to position [102, 0]
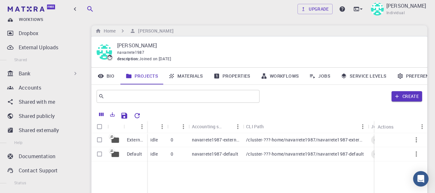
click at [62, 72] on div "Bank" at bounding box center [49, 74] width 60 height 8
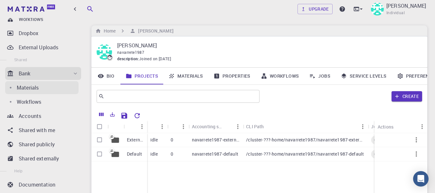
click at [40, 86] on div "Materials" at bounding box center [48, 88] width 62 height 8
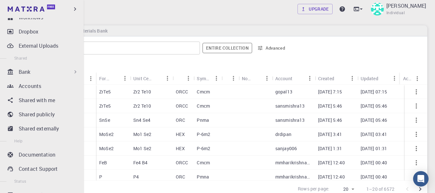
scroll to position [105, 0]
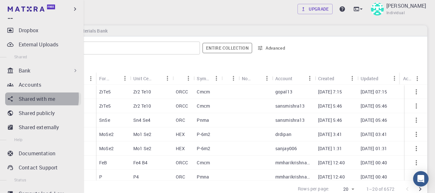
click at [27, 97] on p "Shared with me" at bounding box center [37, 99] width 36 height 8
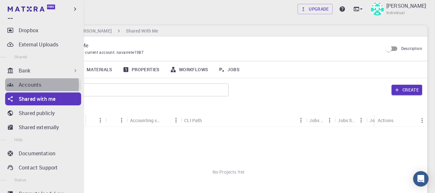
click at [27, 85] on p "Accounts" at bounding box center [30, 85] width 23 height 8
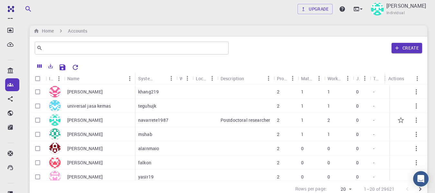
click at [322, 120] on div "1" at bounding box center [311, 120] width 26 height 14
click at [412, 120] on icon "button" at bounding box center [416, 120] width 8 height 8
click at [9, 114] on div at bounding box center [217, 96] width 435 height 193
click at [9, 114] on icon at bounding box center [10, 112] width 5 height 5
